Goal: Task Accomplishment & Management: Use online tool/utility

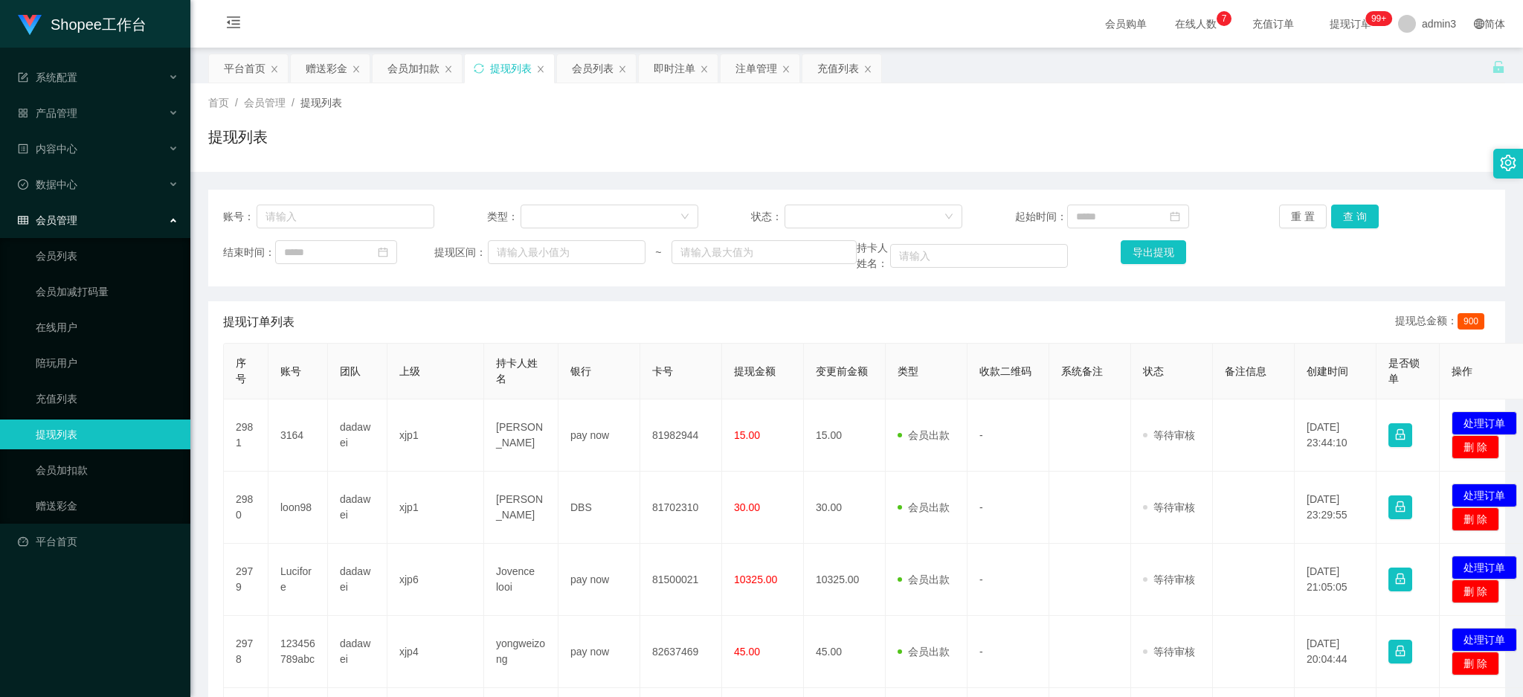
click at [313, 83] on div "首页 / 会员管理 / 提现列表 / 提现列表" at bounding box center [856, 127] width 1332 height 88
click at [317, 42] on div "会员购单 在线人数 0 1 2 3 4 5 6 7 8 9 0 1 2 3 4 5 6 7 8 9 0 1 2 3 4 5 6 7 8 9 充值订单 提现订单…" at bounding box center [856, 24] width 1332 height 48
click at [323, 63] on div "赠送彩金" at bounding box center [327, 68] width 42 height 28
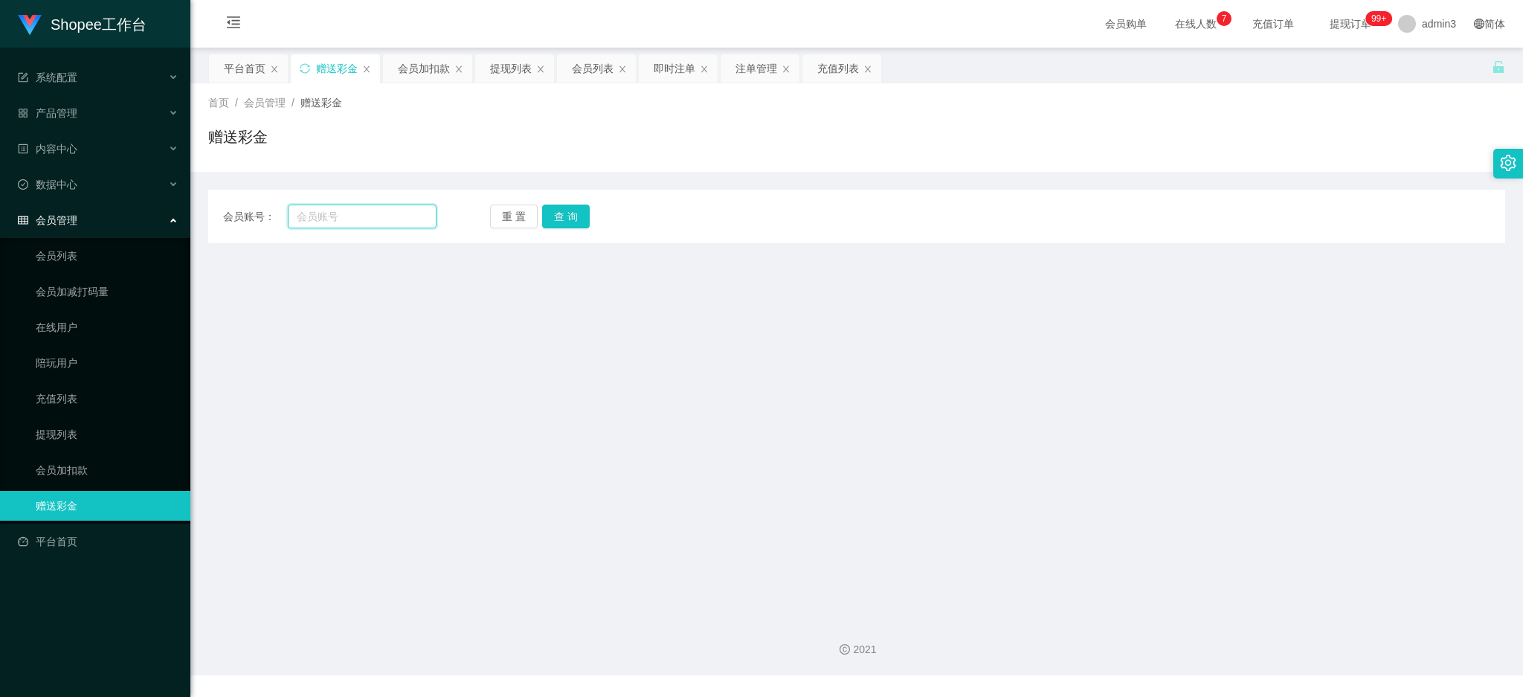
click at [321, 221] on input "text" at bounding box center [362, 216] width 149 height 24
paste input "Ravenchoong"
type input "Ravenchoong"
click at [562, 219] on button "查 询" at bounding box center [566, 216] width 48 height 24
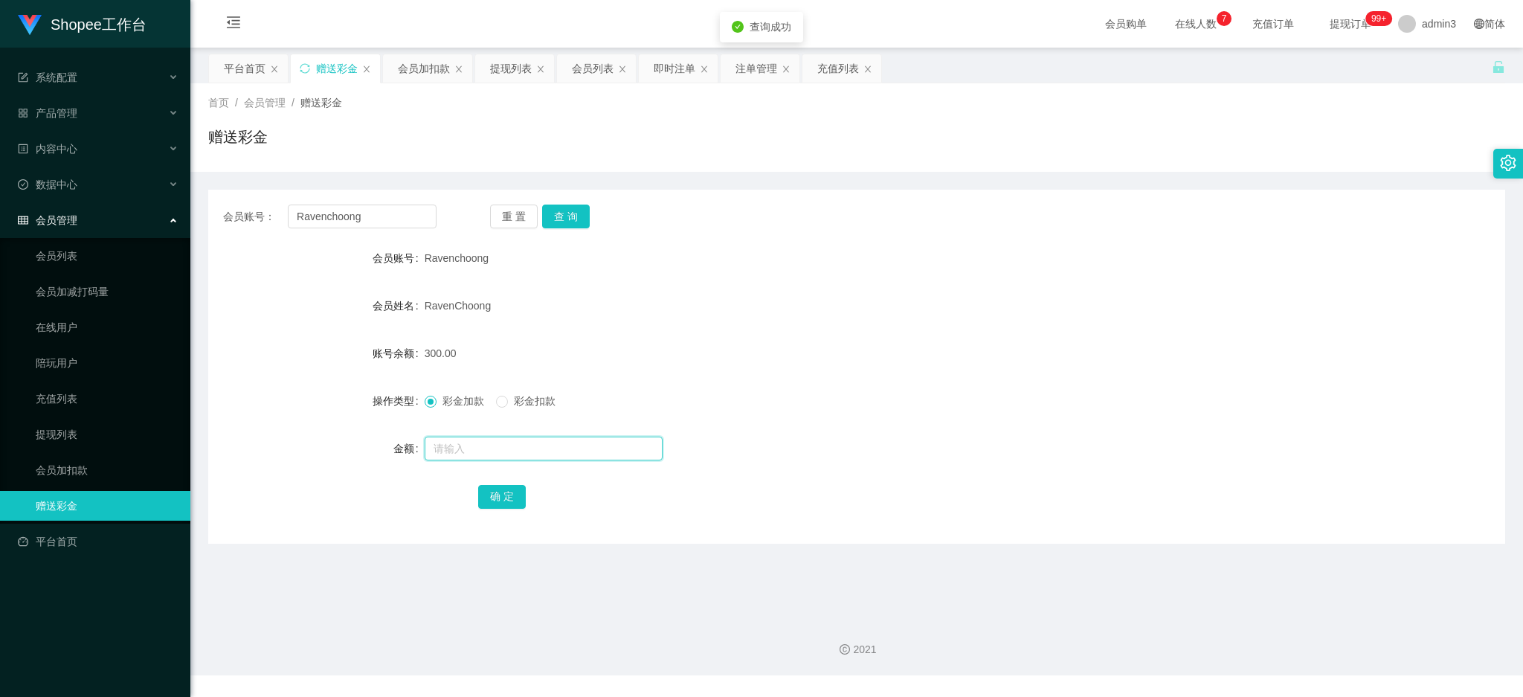
click at [451, 440] on input "text" at bounding box center [544, 448] width 238 height 24
type input "400"
click at [494, 495] on button "确 定" at bounding box center [502, 497] width 48 height 24
